Goal: Transaction & Acquisition: Purchase product/service

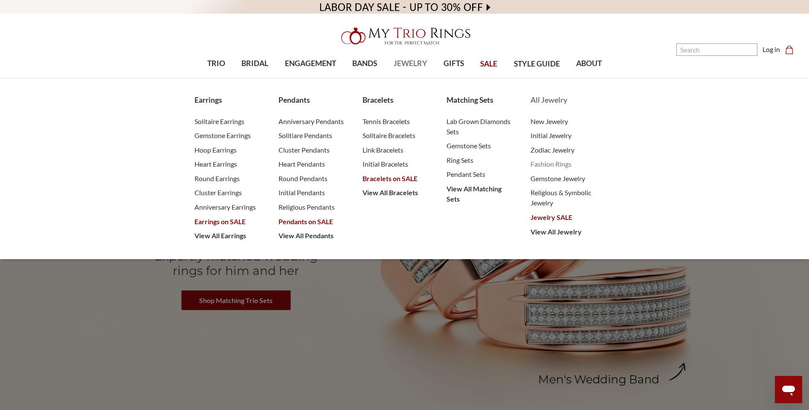
click at [554, 164] on span "Fashion Rings" at bounding box center [564, 164] width 67 height 10
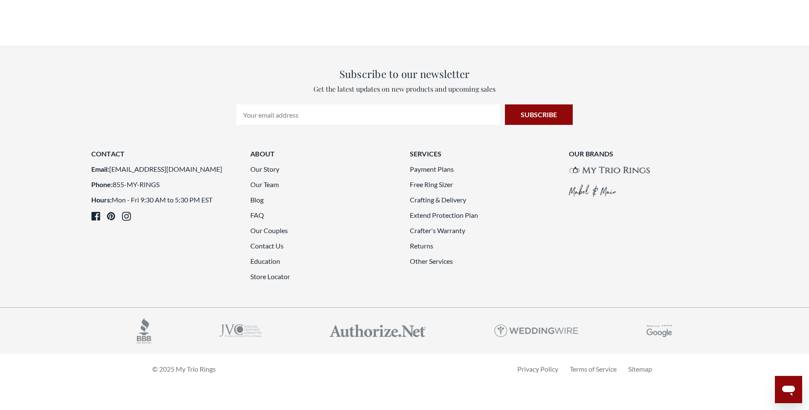
scroll to position [1578, 0]
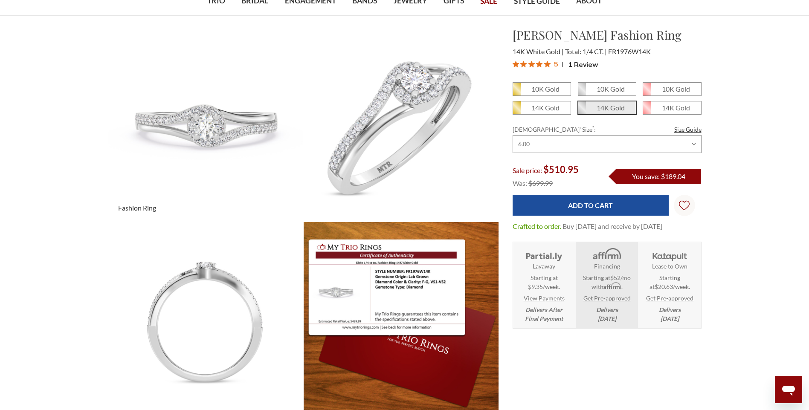
scroll to position [43, 0]
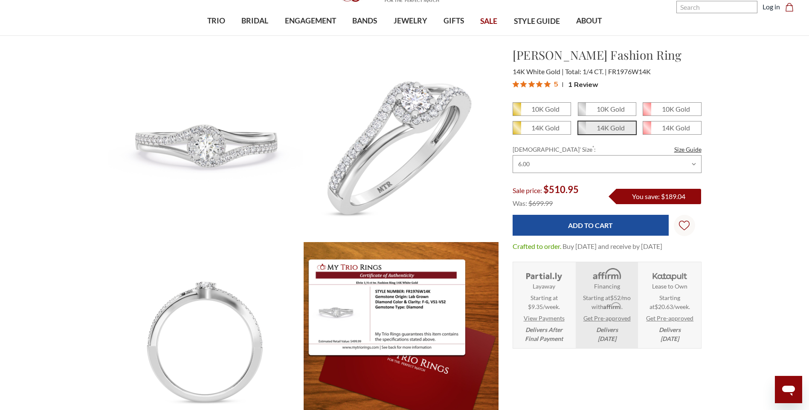
click at [617, 310] on span "Affirm" at bounding box center [612, 305] width 18 height 7
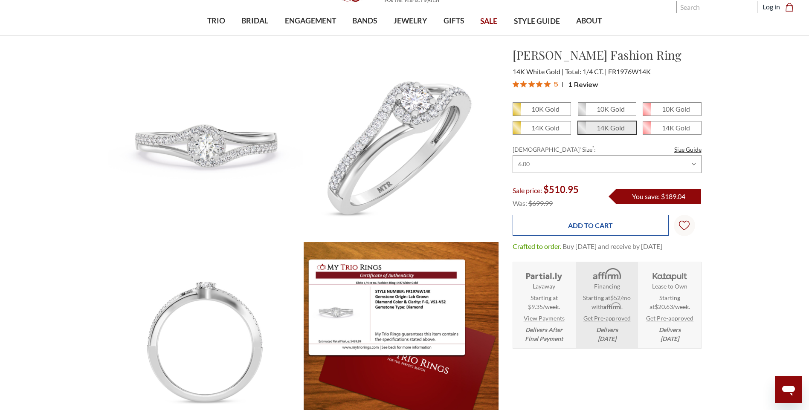
click at [587, 229] on input "Add to Cart" at bounding box center [591, 225] width 156 height 21
type input "Add to Cart"
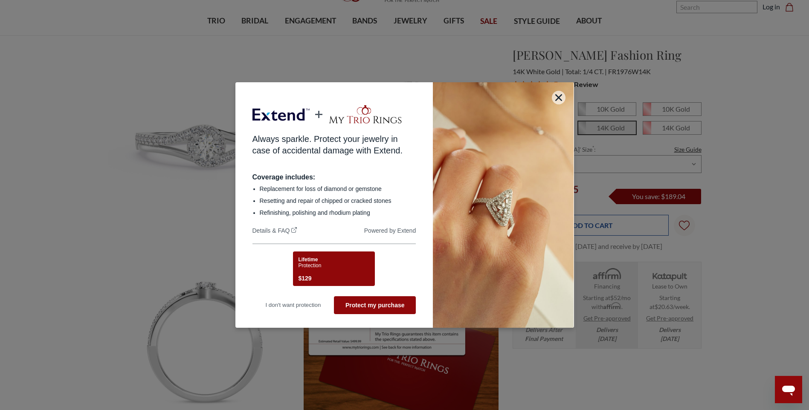
scroll to position [0, 0]
click at [304, 306] on button "I don't want protection" at bounding box center [293, 305] width 82 height 18
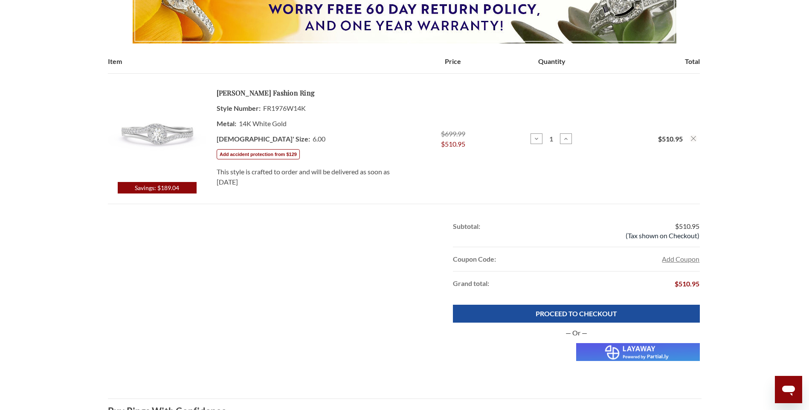
scroll to position [128, 0]
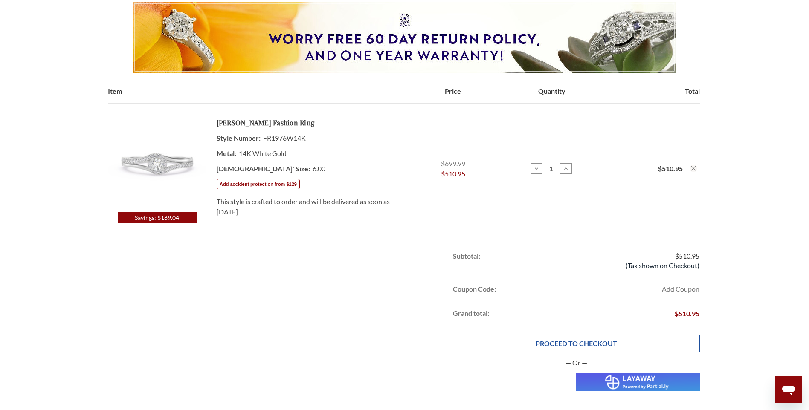
click at [569, 345] on link "PROCEED TO CHECKOUT" at bounding box center [576, 344] width 247 height 18
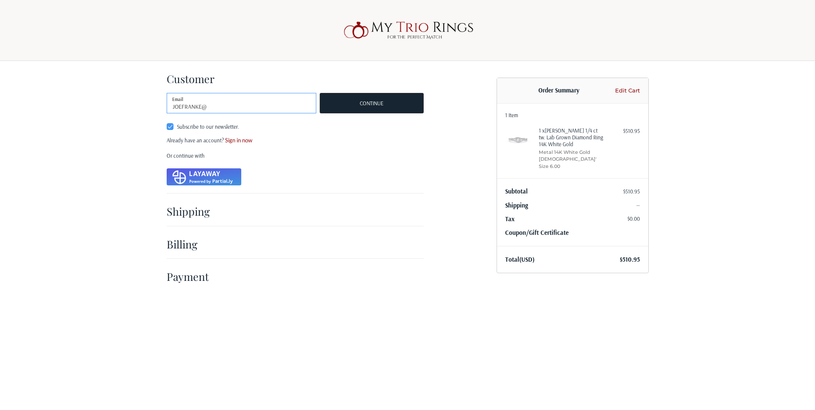
type input "joefranke@twc.com"
click at [380, 99] on button "Continue" at bounding box center [372, 103] width 104 height 20
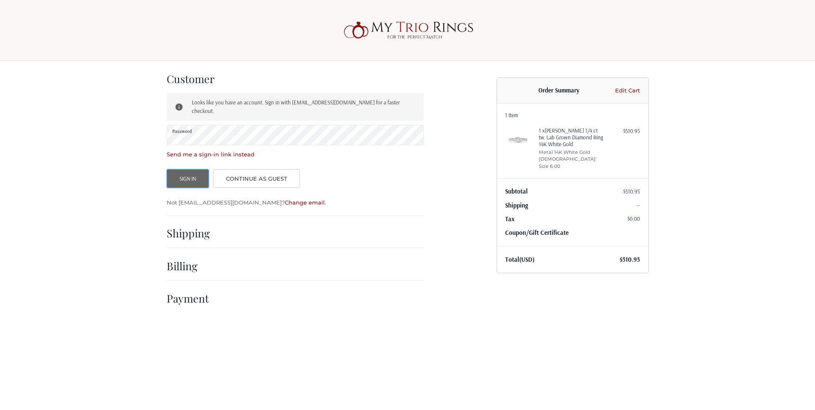
click at [191, 174] on button "Sign In" at bounding box center [188, 178] width 43 height 19
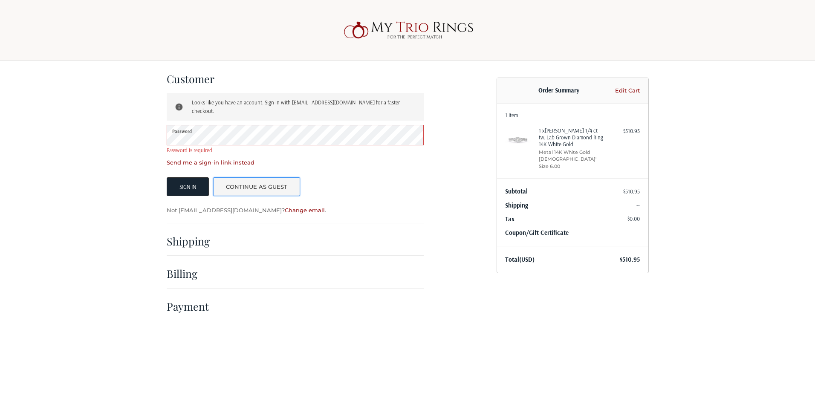
click at [275, 177] on link "Continue as guest" at bounding box center [256, 186] width 87 height 19
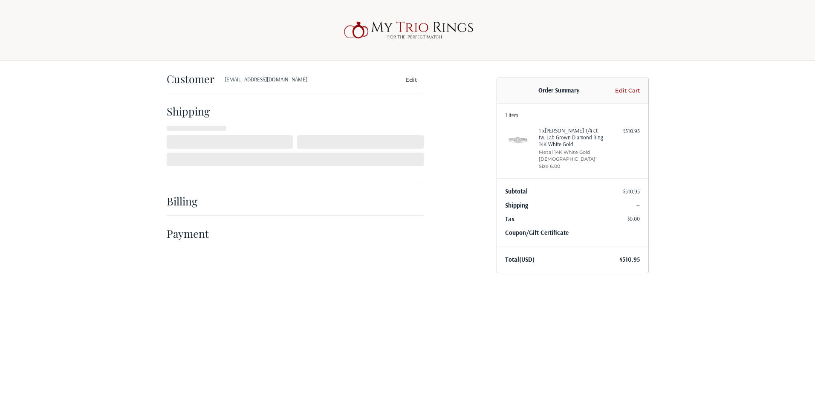
select select "US"
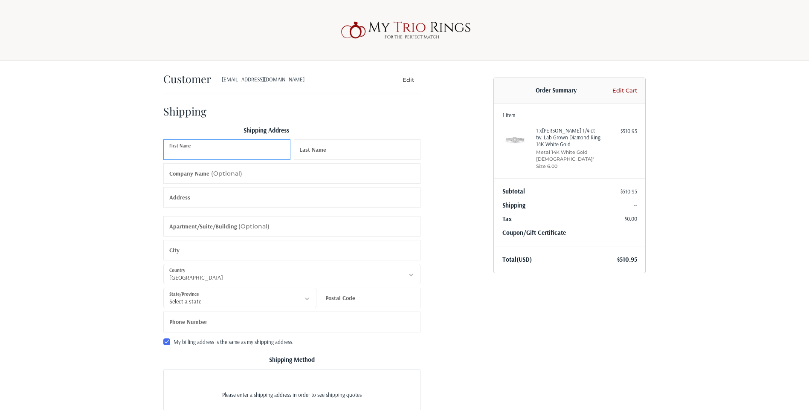
scroll to position [12, 0]
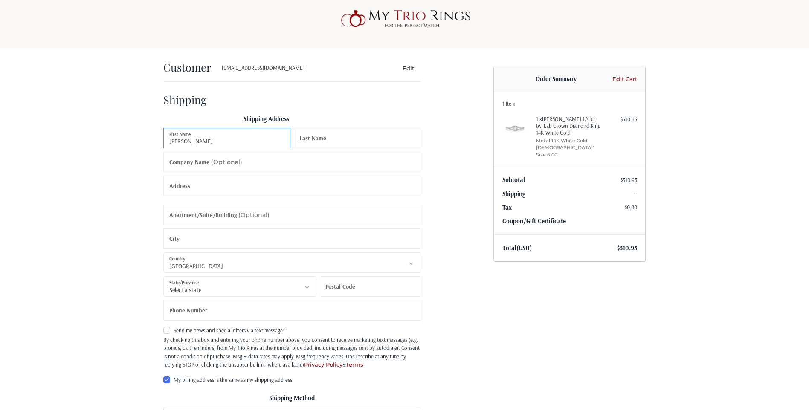
type input "JOE"
click at [363, 142] on input "Last Name" at bounding box center [357, 138] width 127 height 20
type input "Franke"
type input "welders supply"
type input "331 BOXLEY AVE."
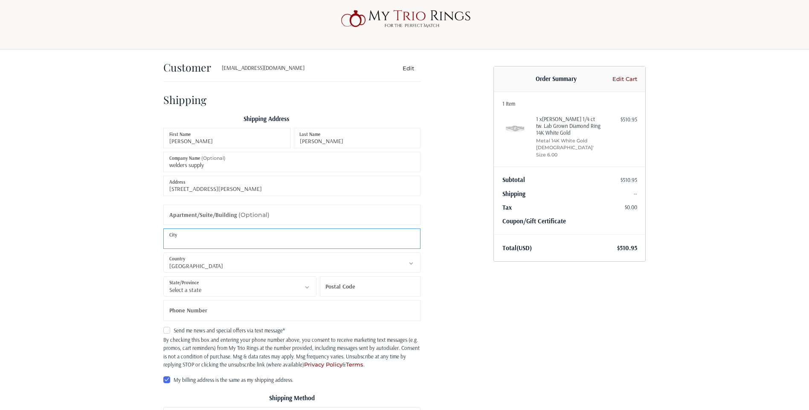
type input "LOUISVILLE"
select select "KY"
type input "40209"
type input "15024925782"
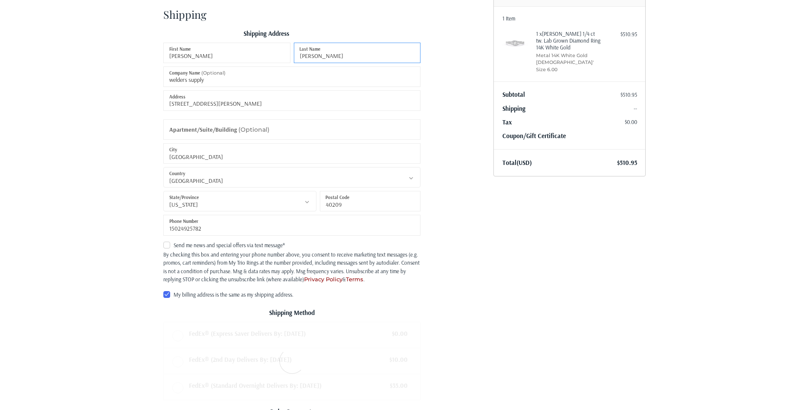
scroll to position [139, 0]
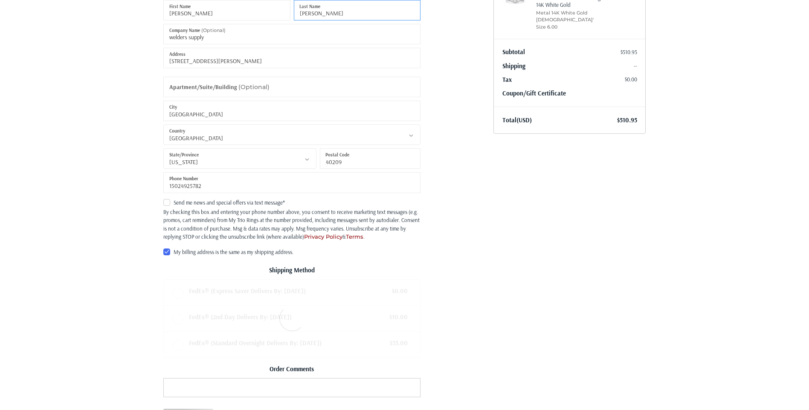
radio input "true"
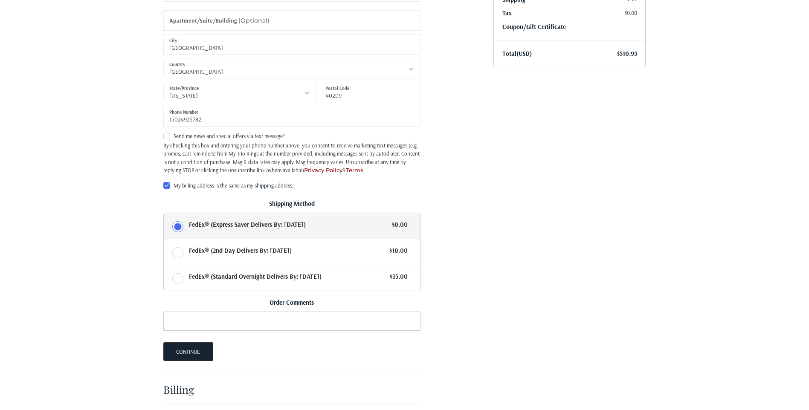
scroll to position [225, 0]
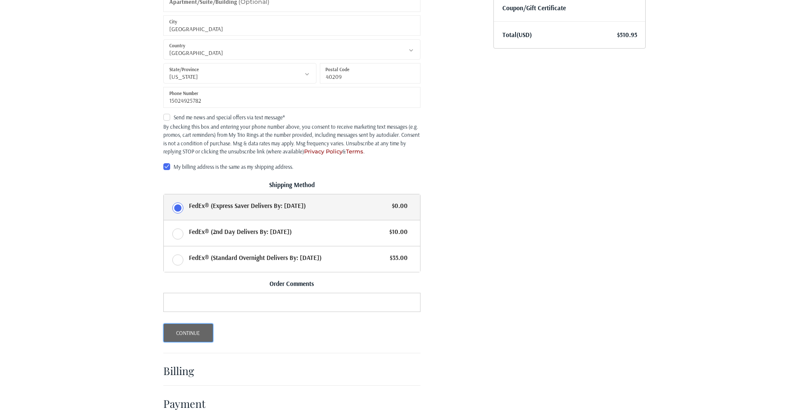
click at [183, 335] on button "Continue" at bounding box center [188, 333] width 50 height 19
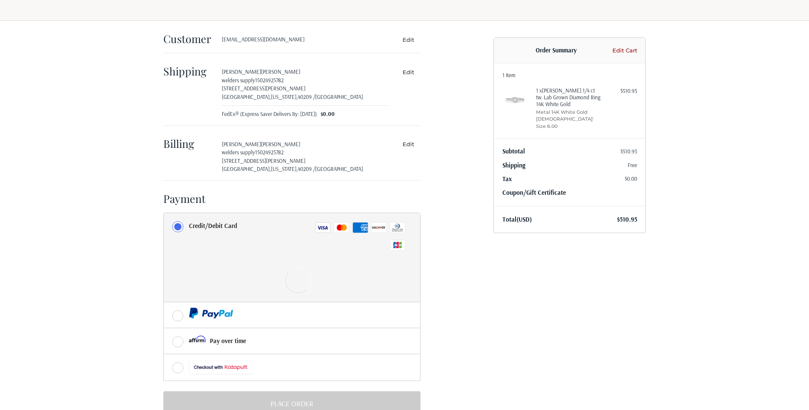
scroll to position [64, 0]
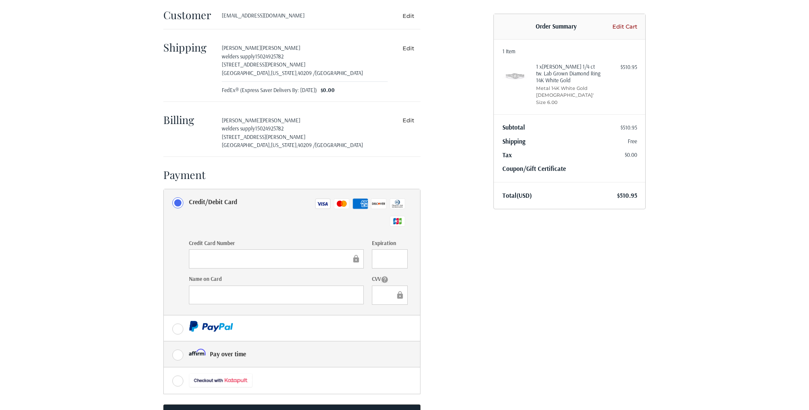
click at [179, 350] on label "Pay over time" at bounding box center [292, 355] width 256 height 26
click at [164, 342] on input "Pay over time" at bounding box center [164, 342] width 0 height 0
radio input "true"
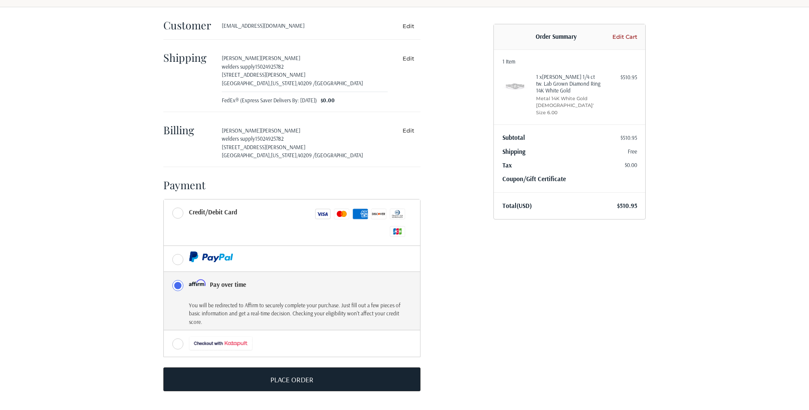
scroll to position [54, 0]
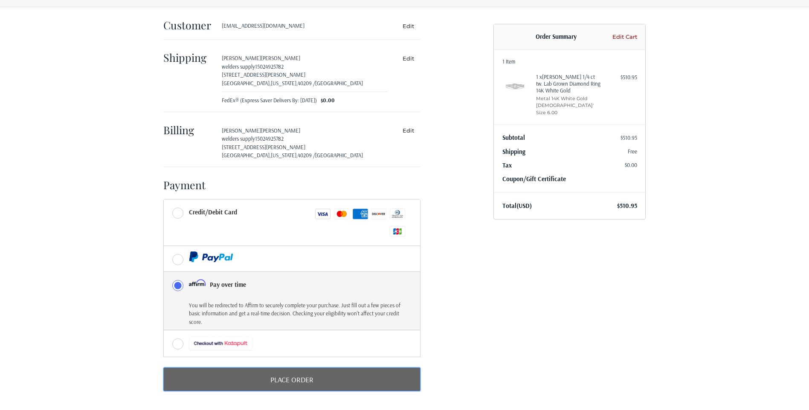
click at [305, 379] on button "Place Order" at bounding box center [291, 380] width 257 height 24
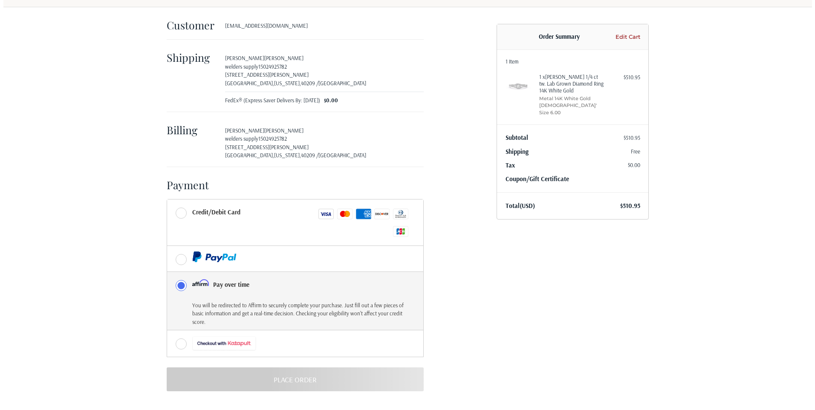
scroll to position [0, 0]
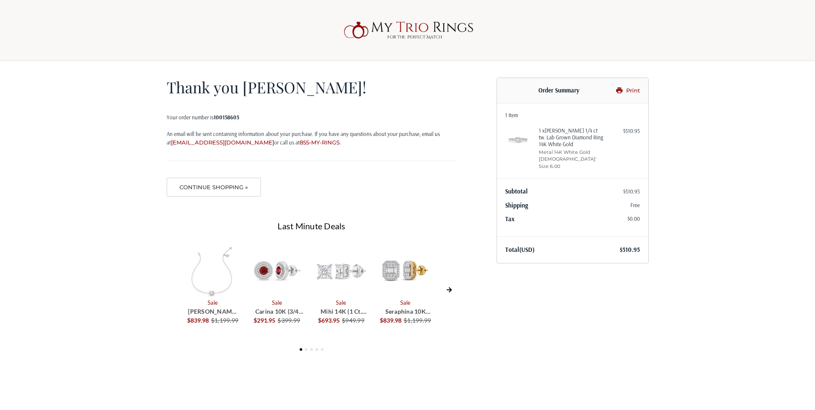
drag, startPoint x: 628, startPoint y: 90, endPoint x: 61, endPoint y: 364, distance: 629.6
click at [628, 90] on link "Print" at bounding box center [626, 91] width 27 height 9
